Goal: Task Accomplishment & Management: Manage account settings

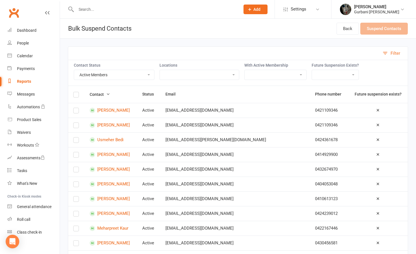
select select "Active"
click at [27, 130] on div "Waivers" at bounding box center [24, 132] width 14 height 5
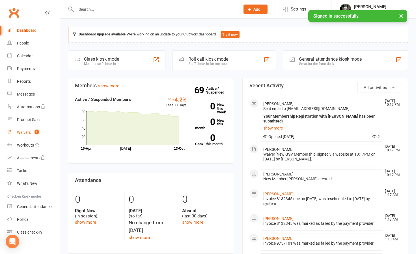
click at [34, 132] on count-badge "1" at bounding box center [35, 132] width 7 height 5
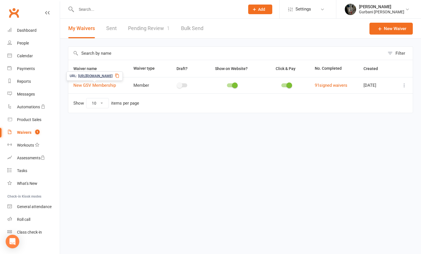
click at [159, 22] on link "Pending Review 1" at bounding box center [149, 29] width 42 height 20
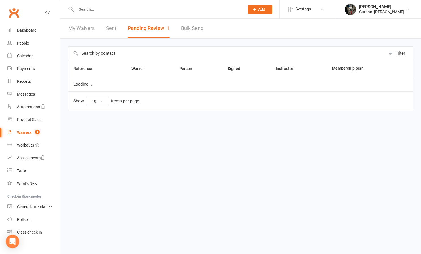
select select "50"
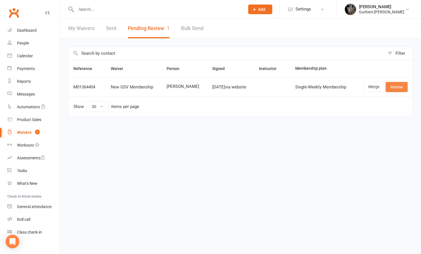
click at [397, 89] on link "Review" at bounding box center [396, 87] width 22 height 10
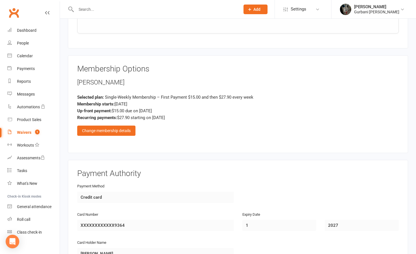
scroll to position [471, 0]
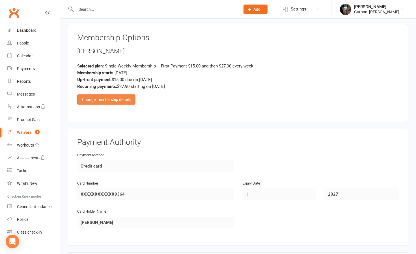
click at [114, 94] on div "Change membership details" at bounding box center [106, 99] width 58 height 10
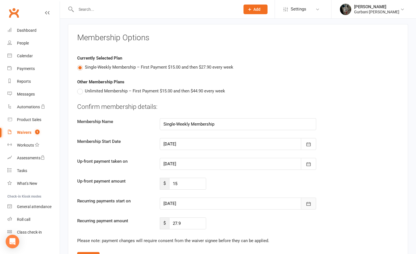
click at [311, 201] on icon "button" at bounding box center [309, 204] width 6 height 6
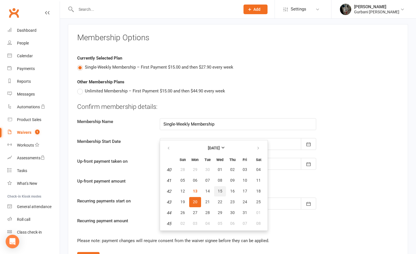
click at [223, 186] on button "15" at bounding box center [220, 191] width 12 height 10
type input "[DATE]"
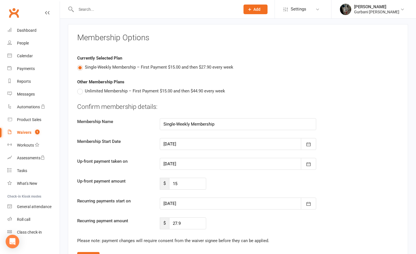
click at [223, 183] on div "Confirm membership details: Membership Name Single-Weekly Membership Membership…" at bounding box center [238, 165] width 322 height 127
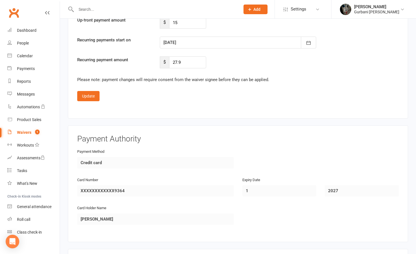
scroll to position [632, 0]
click at [93, 91] on button "Update" at bounding box center [88, 96] width 22 height 10
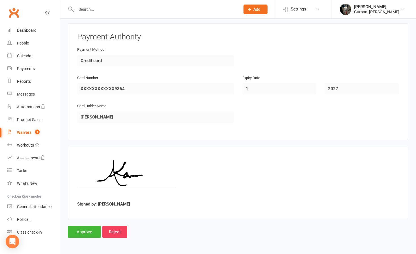
scroll to position [568, 0]
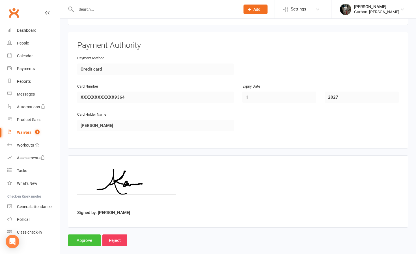
click at [87, 234] on input "Approve" at bounding box center [84, 240] width 33 height 12
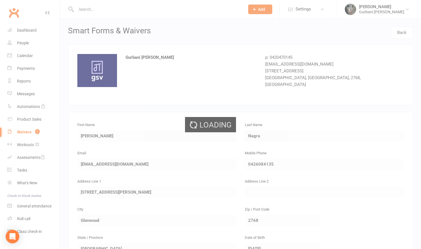
select select "50"
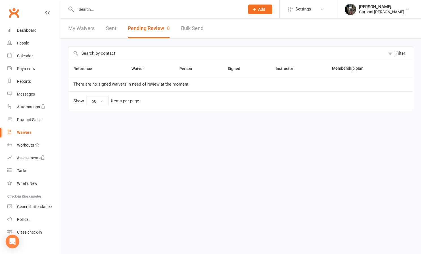
click at [184, 135] on html "Prospect Member Non-attending contact Class / event Appointment Task Membership…" at bounding box center [210, 67] width 421 height 135
click at [123, 135] on html "Prospect Member Non-attending contact Class / event Appointment Task Membership…" at bounding box center [210, 67] width 421 height 135
click at [31, 29] on div "Dashboard" at bounding box center [27, 30] width 20 height 5
